Goal: Navigation & Orientation: Go to known website

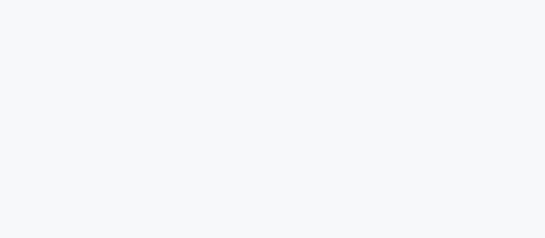
scroll to position [3017, 0]
click at [141, 106] on div at bounding box center [272, 119] width 545 height 238
